Goal: Information Seeking & Learning: Learn about a topic

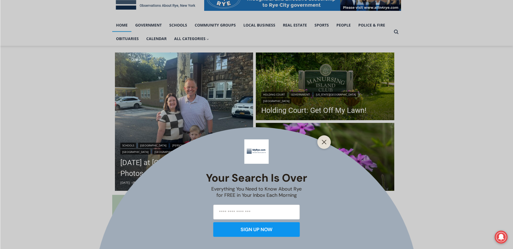
scroll to position [153, 0]
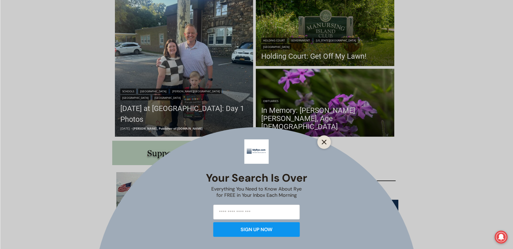
click at [323, 142] on line "Close" at bounding box center [324, 142] width 4 height 4
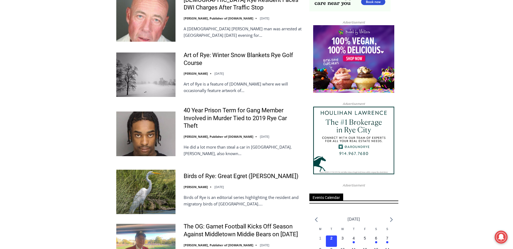
scroll to position [612, 0]
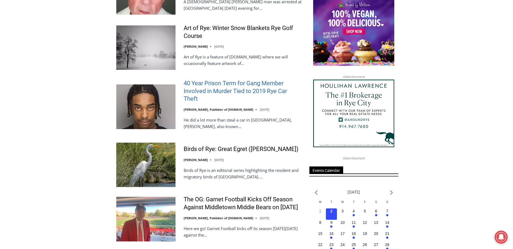
click at [233, 100] on link "40 Year Prison Term for Gang Member Involved in Murder Tied to 2019 Rye Car The…" at bounding box center [243, 91] width 119 height 23
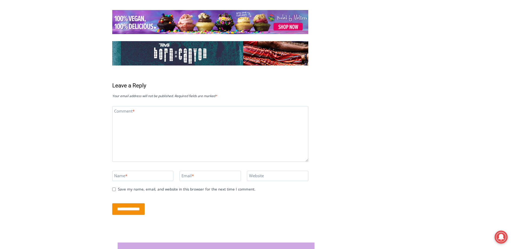
scroll to position [1017, 0]
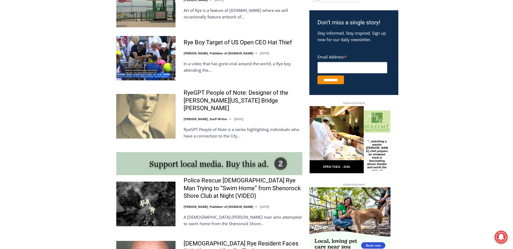
scroll to position [315, 0]
